Goal: Task Accomplishment & Management: Manage account settings

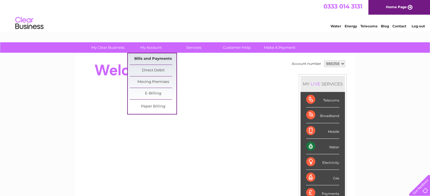
click at [154, 57] on link "Bills and Payments" at bounding box center [153, 58] width 47 height 11
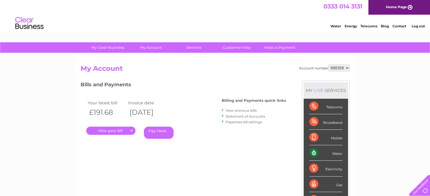
click at [108, 131] on link "." at bounding box center [110, 131] width 49 height 8
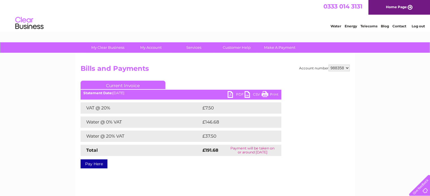
click at [127, 85] on link "Current Invoice" at bounding box center [122, 85] width 85 height 8
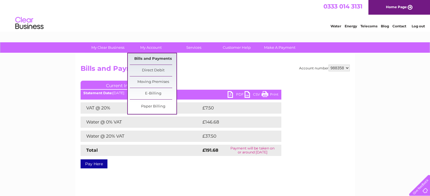
click at [150, 60] on link "Bills and Payments" at bounding box center [153, 58] width 47 height 11
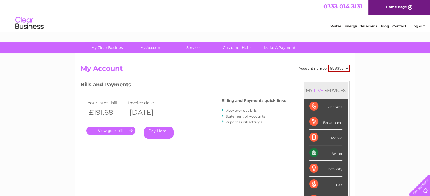
click at [116, 130] on link "." at bounding box center [110, 131] width 49 height 8
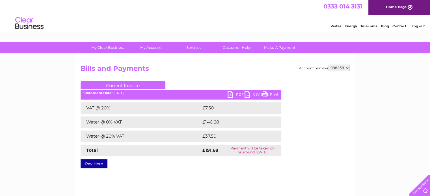
click at [271, 95] on link "Print" at bounding box center [269, 95] width 17 height 8
